Goal: Task Accomplishment & Management: Complete application form

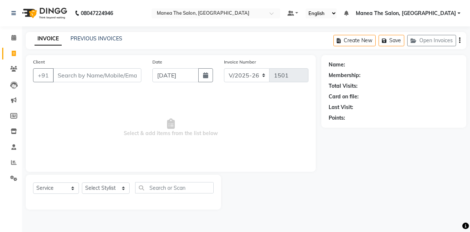
select select "7688"
select select "service"
click at [12, 161] on icon at bounding box center [14, 163] width 6 height 6
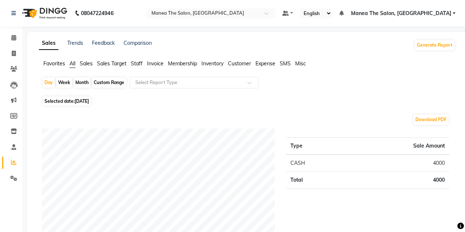
click at [78, 81] on div "Month" at bounding box center [82, 83] width 17 height 10
select select "9"
select select "2025"
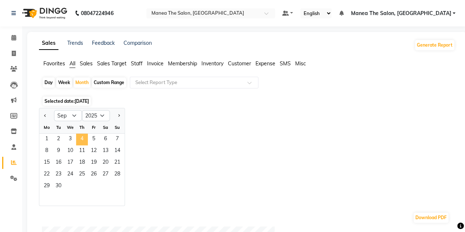
click at [80, 141] on span "4" at bounding box center [82, 140] width 12 height 12
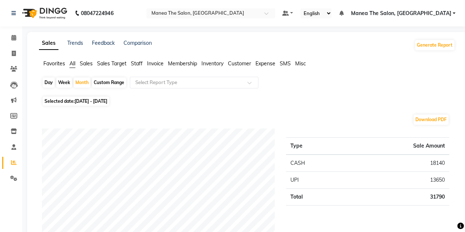
drag, startPoint x: 82, startPoint y: 83, endPoint x: 39, endPoint y: 111, distance: 51.9
click at [80, 83] on div "Month" at bounding box center [82, 83] width 17 height 10
select select "9"
select select "2025"
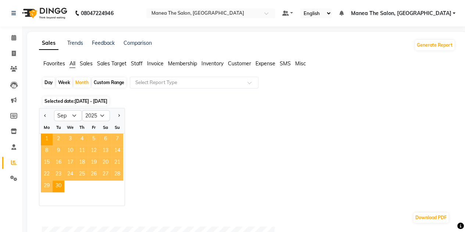
click at [85, 138] on span "4" at bounding box center [82, 140] width 12 height 12
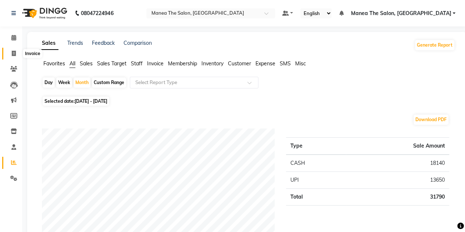
click at [14, 53] on icon at bounding box center [14, 54] width 4 height 6
select select "service"
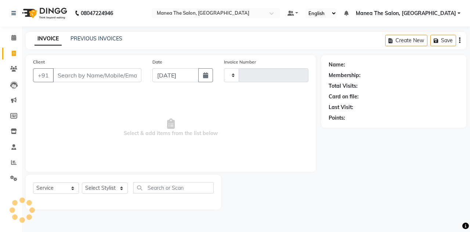
type input "1501"
select select "7688"
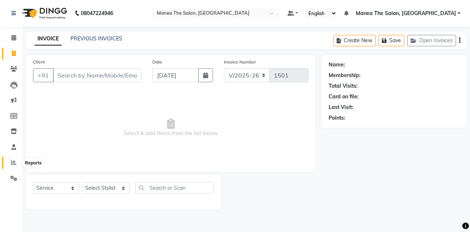
click at [11, 162] on icon at bounding box center [14, 163] width 6 height 6
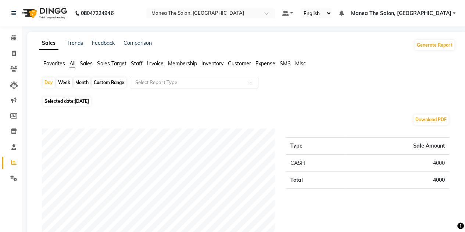
click at [76, 82] on div "Month" at bounding box center [82, 83] width 17 height 10
select select "9"
select select "2025"
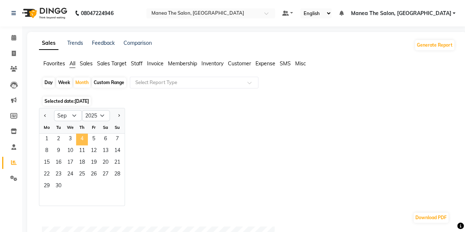
click at [80, 139] on span "4" at bounding box center [82, 140] width 12 height 12
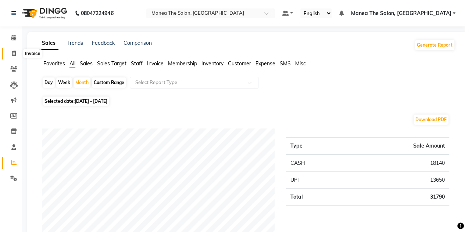
click at [15, 53] on icon at bounding box center [14, 54] width 4 height 6
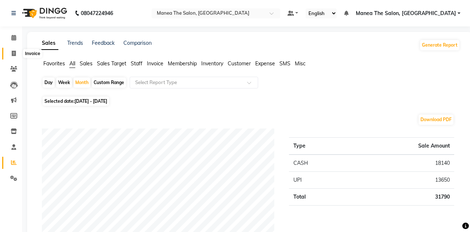
select select "service"
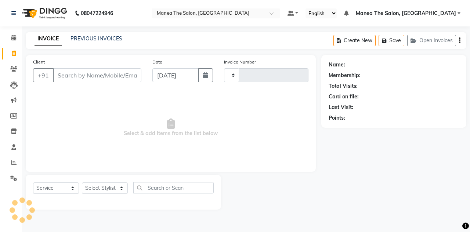
type input "1501"
select select "7688"
click at [96, 73] on input "Client" at bounding box center [97, 75] width 89 height 14
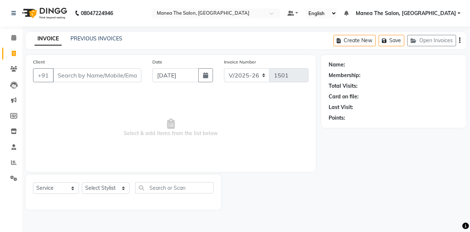
click at [96, 73] on input "Client" at bounding box center [97, 75] width 89 height 14
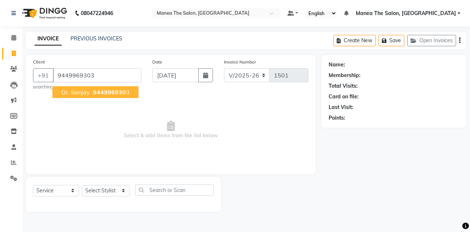
type input "9449969303"
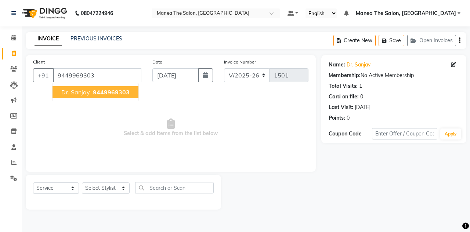
click at [99, 92] on span "9449969303" at bounding box center [111, 92] width 37 height 7
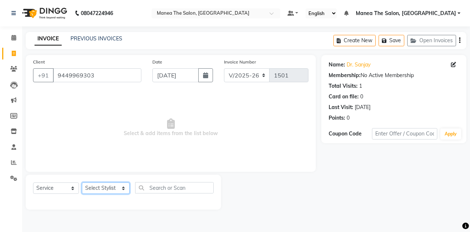
click at [118, 189] on select "Select Stylist aalam mahfuz [PERSON_NAME] [PERSON_NAME] The Salon, [GEOGRAPHIC_…" at bounding box center [106, 188] width 48 height 11
select select "68363"
click at [82, 183] on select "Select Stylist aalam mahfuz [PERSON_NAME] [PERSON_NAME] The Salon, [GEOGRAPHIC_…" at bounding box center [106, 188] width 48 height 11
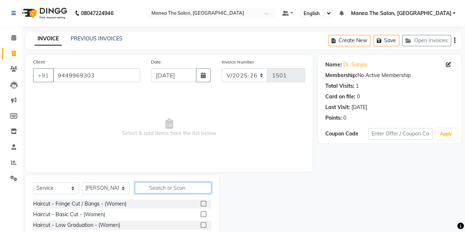
click at [169, 187] on input "text" at bounding box center [173, 187] width 76 height 11
type input "cla"
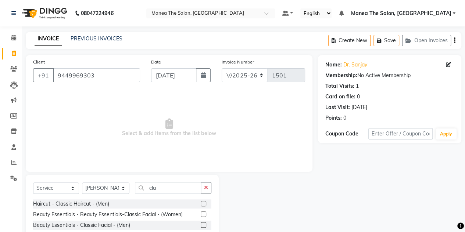
click at [204, 202] on label at bounding box center [204, 204] width 6 height 6
click at [204, 202] on input "checkbox" at bounding box center [203, 204] width 5 height 5
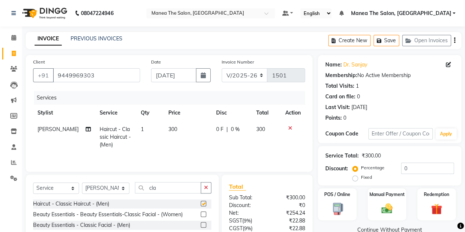
checkbox input "false"
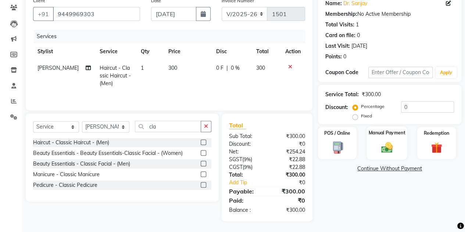
click at [393, 135] on label "Manual Payment" at bounding box center [387, 132] width 37 height 7
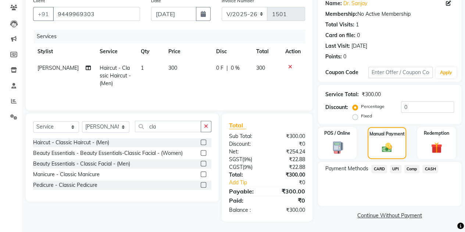
click at [397, 170] on span "UPI" at bounding box center [395, 169] width 11 height 8
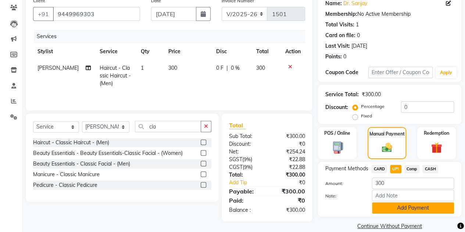
click at [387, 204] on button "Add Payment" at bounding box center [413, 208] width 82 height 11
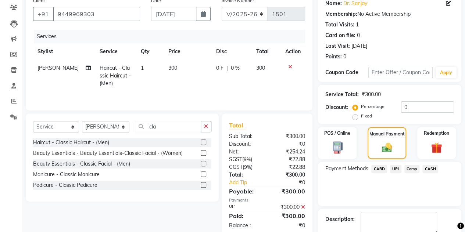
scroll to position [102, 0]
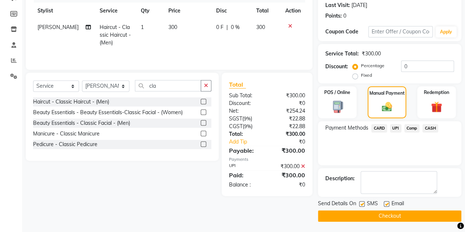
click at [382, 218] on button "Checkout" at bounding box center [389, 216] width 143 height 11
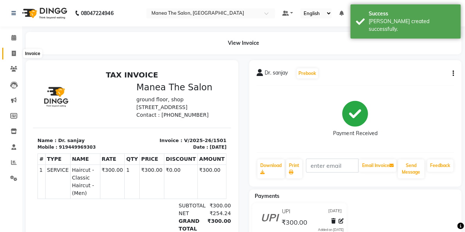
click at [15, 54] on icon at bounding box center [14, 54] width 4 height 6
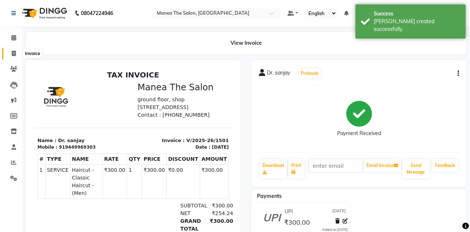
select select "7688"
select select "service"
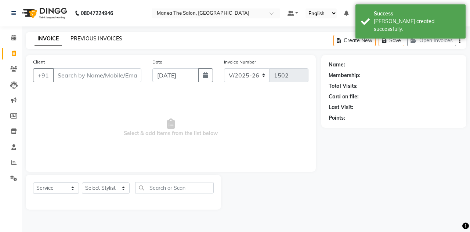
click at [109, 36] on link "PREVIOUS INVOICES" at bounding box center [97, 38] width 52 height 7
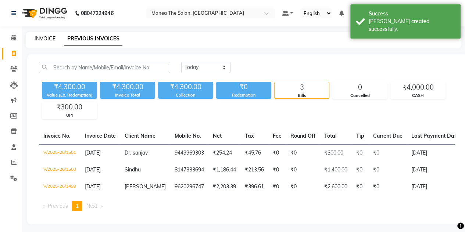
click at [43, 40] on link "INVOICE" at bounding box center [45, 38] width 21 height 7
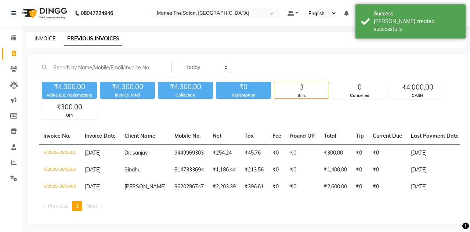
select select "service"
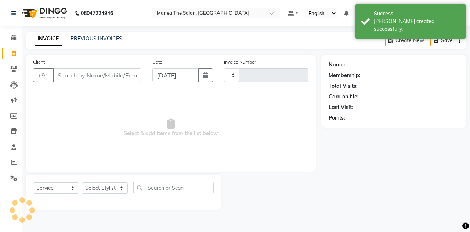
type input "1502"
select select "7688"
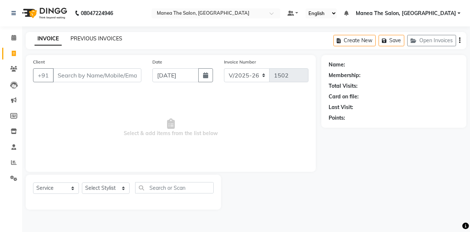
click at [93, 37] on link "PREVIOUS INVOICES" at bounding box center [97, 38] width 52 height 7
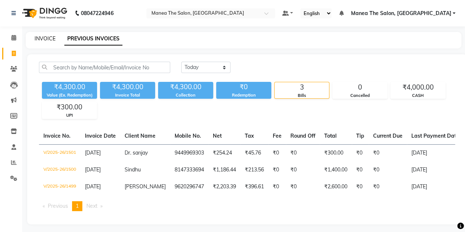
click at [47, 37] on link "INVOICE" at bounding box center [45, 38] width 21 height 7
select select "service"
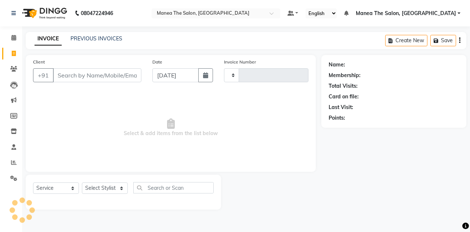
type input "1502"
select select "7688"
